Goal: Entertainment & Leisure: Consume media (video, audio)

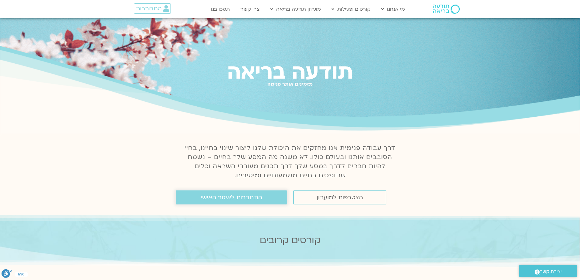
click at [207, 196] on span "התחברות לאיזור האישי" at bounding box center [232, 197] width 62 height 7
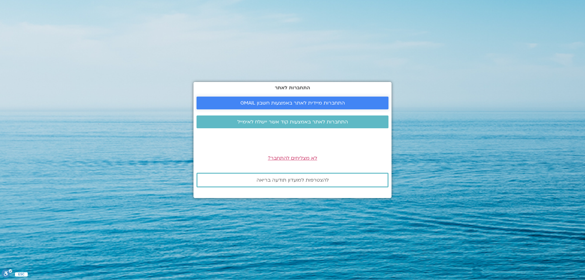
click at [268, 102] on span "התחברות מיידית לאתר באמצעות חשבון GMAIL" at bounding box center [292, 102] width 105 height 5
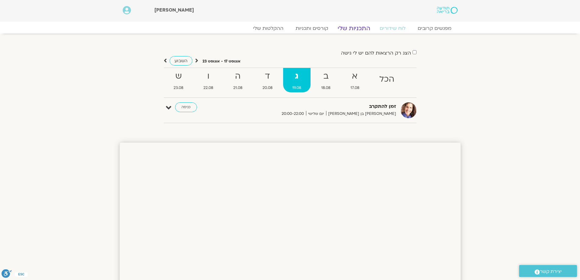
click at [361, 27] on link "התכניות שלי" at bounding box center [354, 28] width 47 height 7
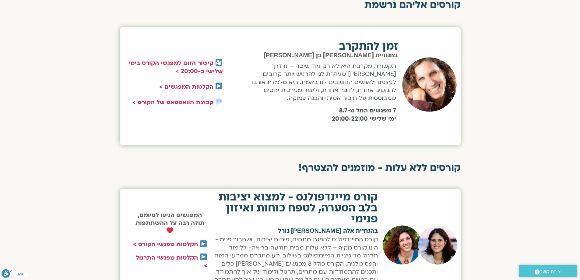
scroll to position [232, 0]
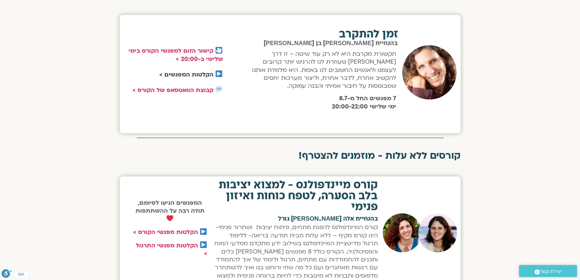
click at [200, 74] on link "הקלטות המפגשים >" at bounding box center [186, 75] width 54 height 8
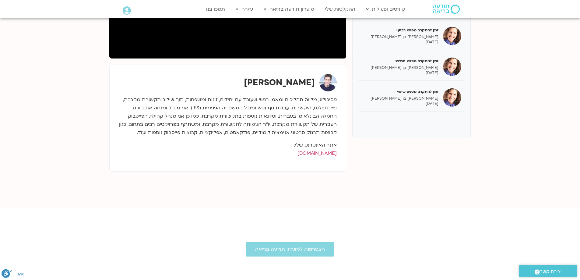
scroll to position [165, 0]
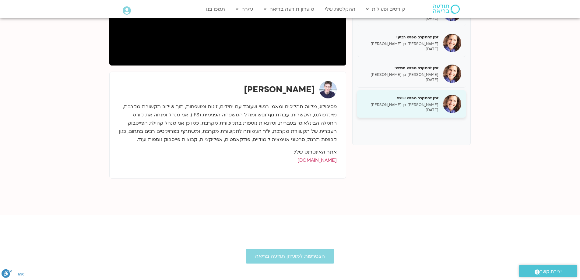
click at [426, 103] on p "[PERSON_NAME] בן [PERSON_NAME]" at bounding box center [400, 104] width 77 height 5
